Goal: Task Accomplishment & Management: Use online tool/utility

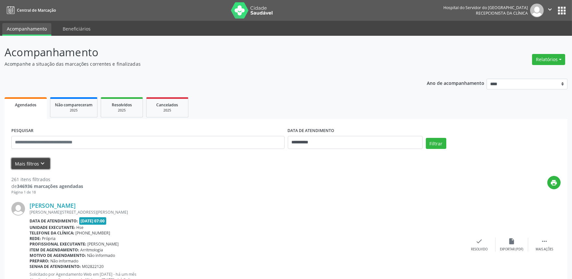
click at [40, 162] on icon "keyboard_arrow_down" at bounding box center [42, 163] width 7 height 7
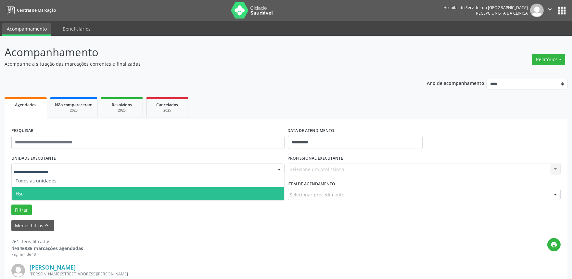
click at [37, 192] on span "Hse" at bounding box center [148, 193] width 273 height 13
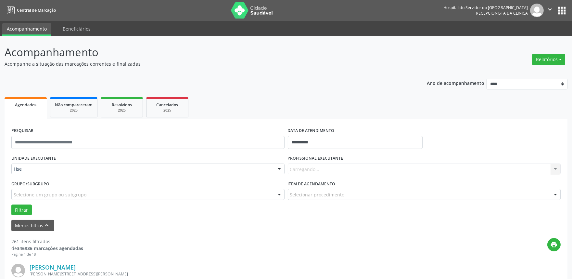
click at [555, 167] on div "Carregando... Nenhum resultado encontrado para: " " Não há nenhuma opção para s…" at bounding box center [424, 168] width 273 height 11
click at [311, 169] on div "Carregando... Nenhum resultado encontrado para: " " Não há nenhuma opção para s…" at bounding box center [424, 168] width 273 height 11
click at [552, 166] on div "Carregando... Nenhum resultado encontrado para: " " Não há nenhuma opção para s…" at bounding box center [424, 168] width 273 height 11
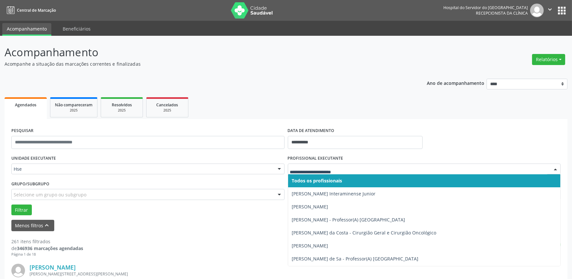
click at [556, 167] on div at bounding box center [556, 169] width 10 height 11
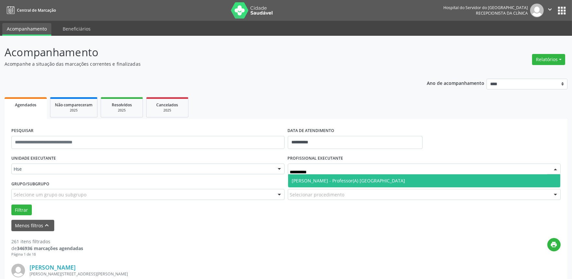
type input "**********"
click at [403, 184] on span "[PERSON_NAME] - Professor(A) [GEOGRAPHIC_DATA]" at bounding box center [424, 180] width 273 height 13
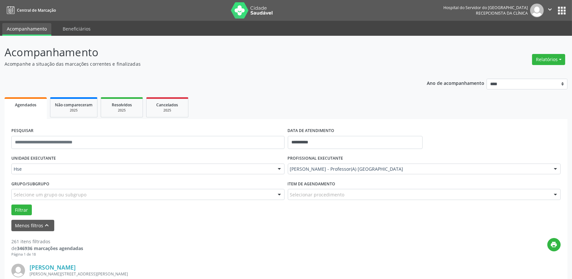
click at [365, 189] on div "Selecionar procedimento" at bounding box center [424, 194] width 273 height 11
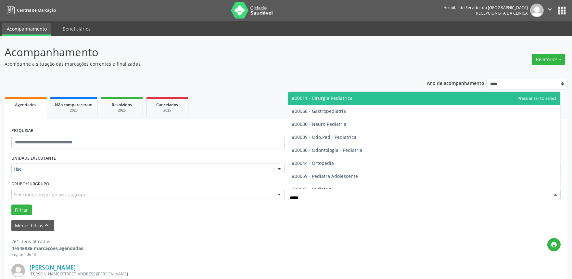
type input "******"
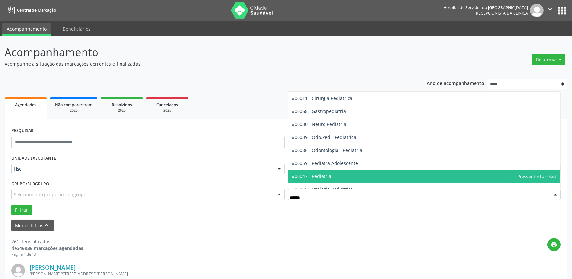
click at [317, 176] on span "#00047 - Pediatria" at bounding box center [312, 176] width 40 height 6
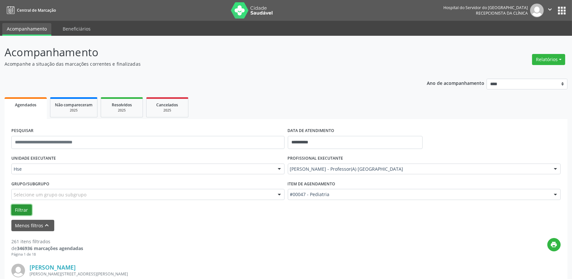
click at [23, 209] on button "Filtrar" at bounding box center [21, 209] width 20 height 11
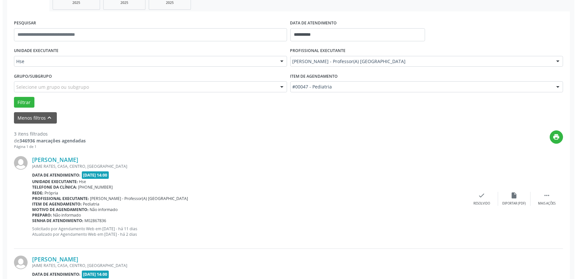
scroll to position [108, 0]
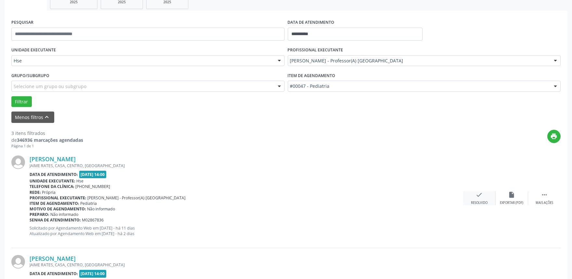
click at [482, 197] on icon "check" at bounding box center [479, 194] width 7 height 7
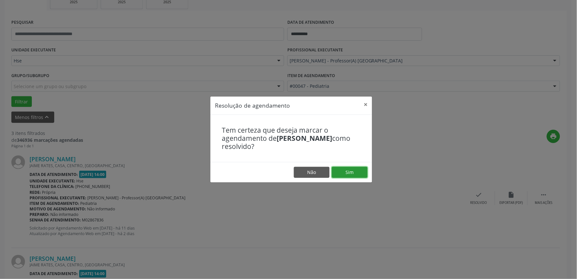
click at [359, 174] on button "Sim" at bounding box center [350, 172] width 36 height 11
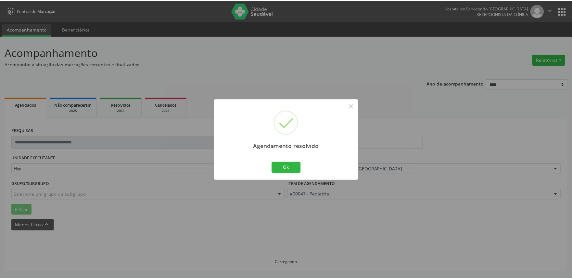
scroll to position [0, 0]
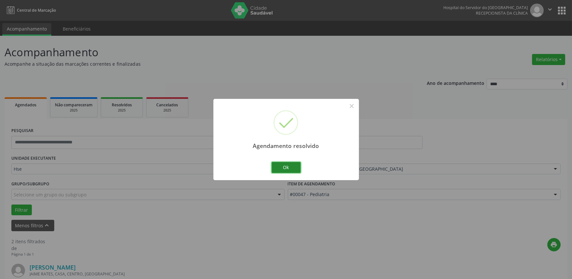
click at [292, 166] on button "Ok" at bounding box center [286, 167] width 29 height 11
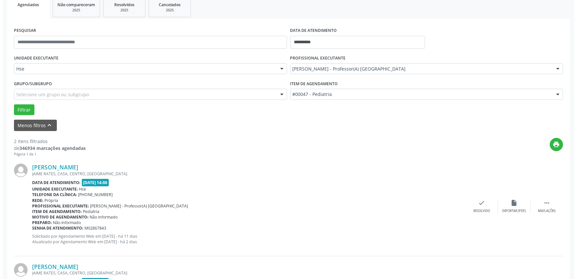
scroll to position [108, 0]
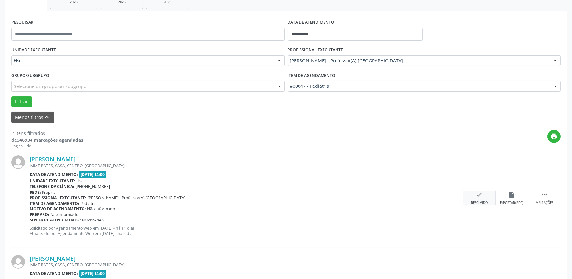
click at [478, 194] on icon "check" at bounding box center [479, 194] width 7 height 7
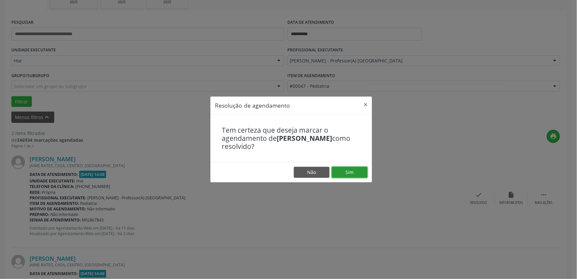
click at [345, 172] on button "Sim" at bounding box center [350, 172] width 36 height 11
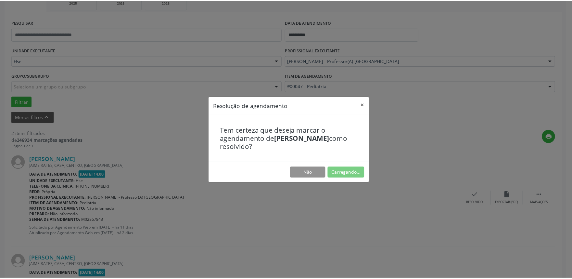
scroll to position [0, 0]
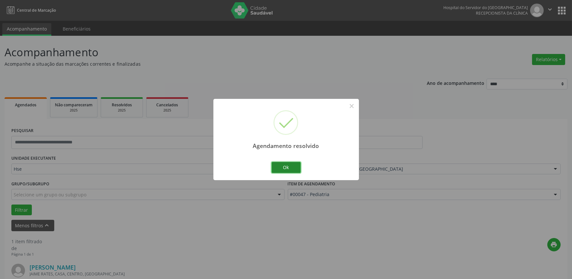
click at [293, 166] on button "Ok" at bounding box center [286, 167] width 29 height 11
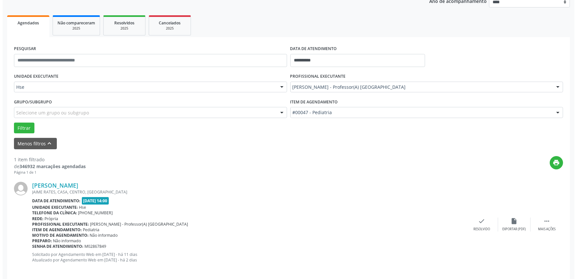
scroll to position [88, 0]
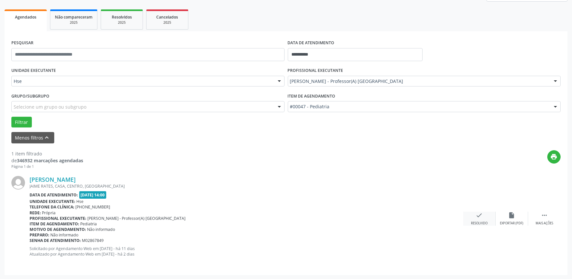
click at [483, 217] on div "check Resolvido" at bounding box center [479, 218] width 32 height 14
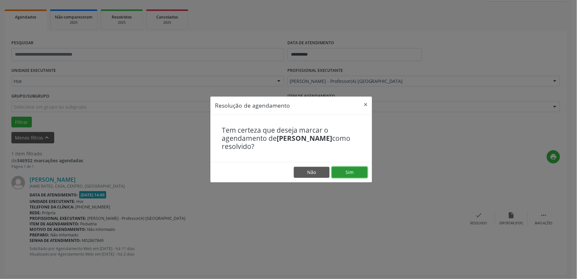
drag, startPoint x: 356, startPoint y: 173, endPoint x: 354, endPoint y: 177, distance: 3.8
click at [355, 173] on button "Sim" at bounding box center [350, 172] width 36 height 11
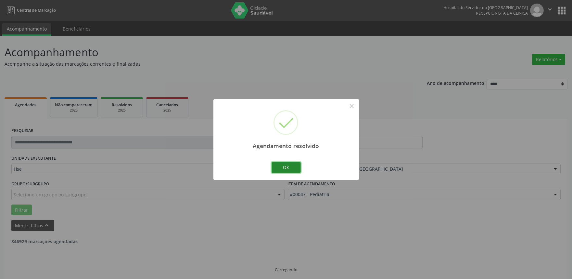
click at [279, 166] on button "Ok" at bounding box center [286, 167] width 29 height 11
